Goal: Transaction & Acquisition: Subscribe to service/newsletter

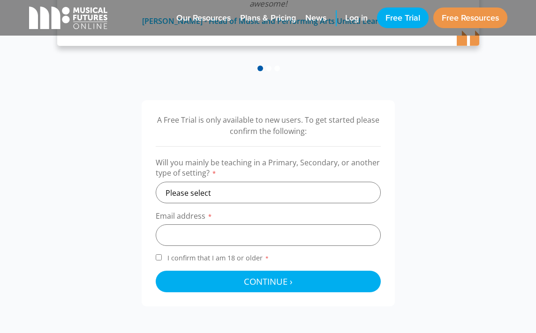
scroll to position [239, 0]
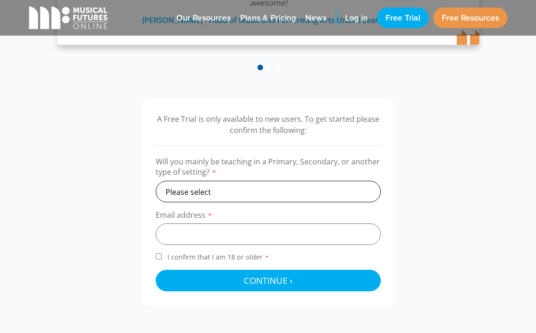
click at [232, 191] on select "Please select Primary Secondary Other" at bounding box center [268, 192] width 225 height 22
select select "secondary"
click at [156, 181] on select "Please select Primary Secondary Other" at bounding box center [268, 192] width 225 height 22
click at [217, 227] on input "email" at bounding box center [268, 235] width 225 height 22
click at [295, 208] on form "Will you mainly be teaching in a Primary, Secondary, or another type of setting…" at bounding box center [268, 224] width 225 height 135
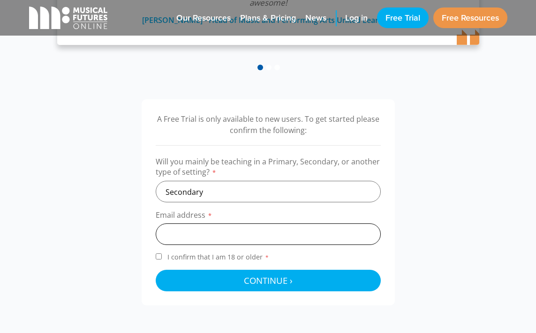
click at [255, 232] on input "email" at bounding box center [268, 235] width 225 height 22
type input "[PERSON_NAME][EMAIL_ADDRESS][DOMAIN_NAME]"
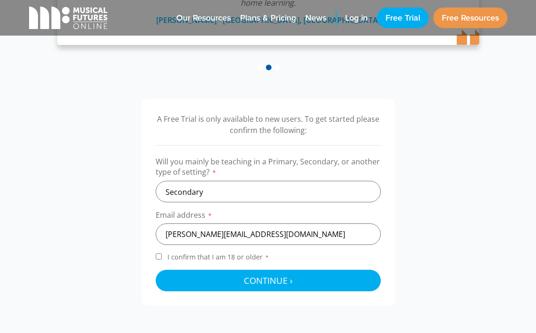
click at [153, 255] on div "A Free Trial is only available to new users. To get started please confirm the …" at bounding box center [268, 202] width 253 height 206
click at [157, 257] on input "I confirm that I am 18 or older *" at bounding box center [159, 257] width 6 height 6
checkbox input "true"
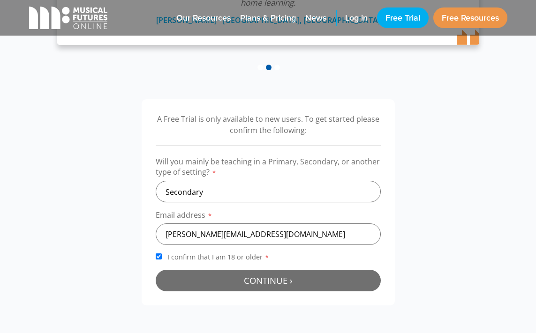
click at [226, 283] on button "Continue › Checking your details..." at bounding box center [268, 281] width 225 height 22
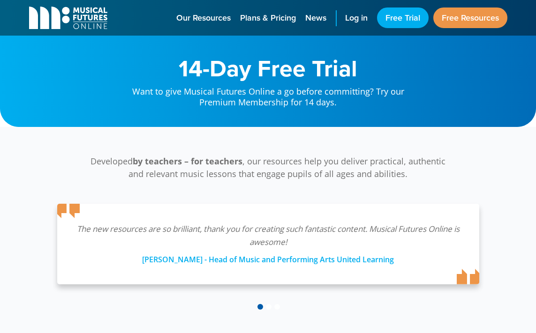
scroll to position [301, 0]
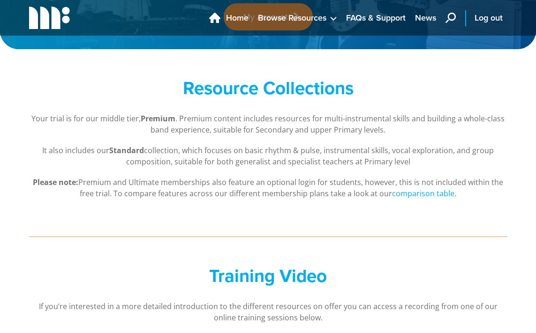
scroll to position [60, 0]
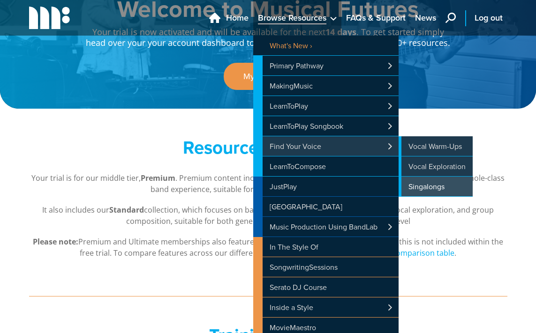
click at [434, 187] on link "Singalongs" at bounding box center [435, 187] width 74 height 20
